Goal: Task Accomplishment & Management: Manage account settings

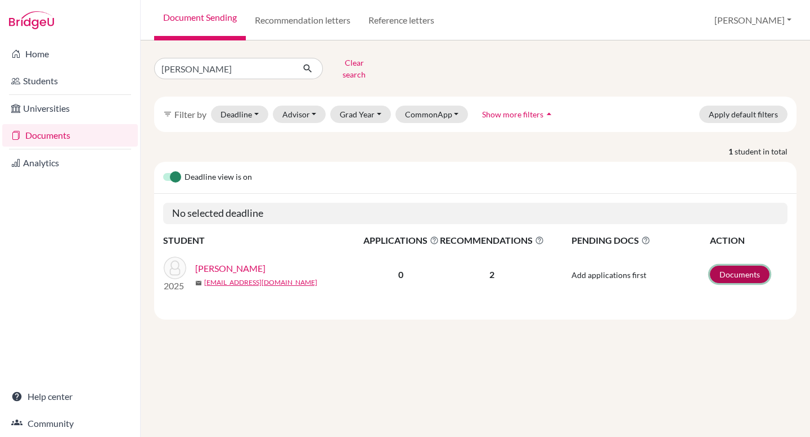
click at [740, 268] on link "Documents" at bounding box center [740, 274] width 60 height 17
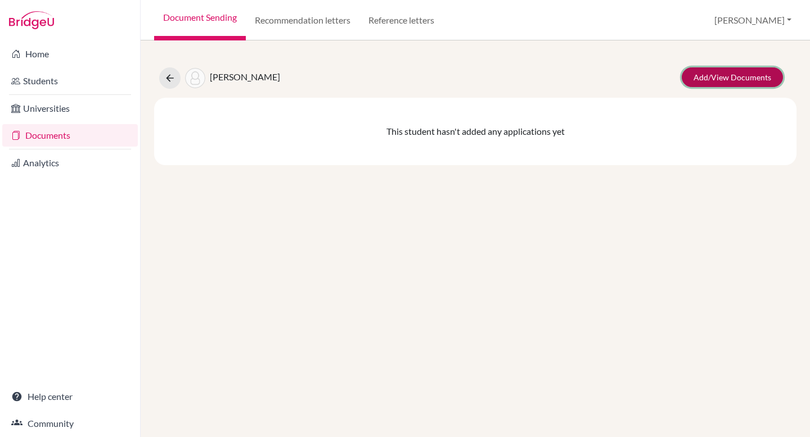
click at [745, 79] on link "Add/View Documents" at bounding box center [732, 77] width 101 height 20
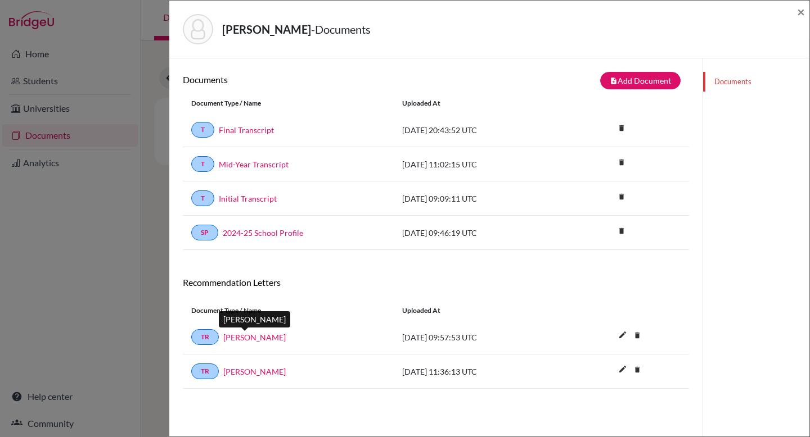
click at [232, 337] on link "Rasha Ismail" at bounding box center [254, 338] width 62 height 12
